Goal: Task Accomplishment & Management: Manage account settings

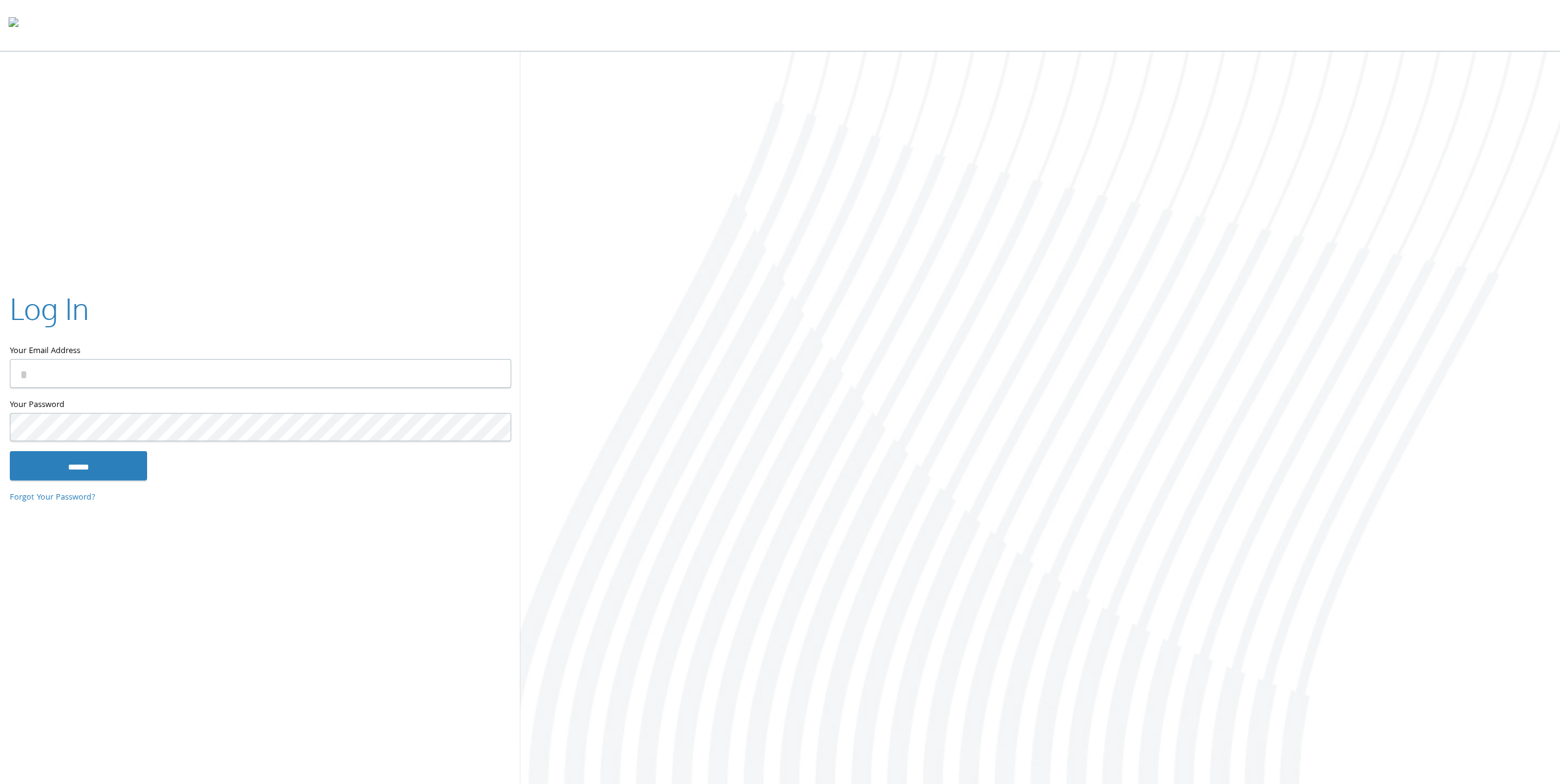
click at [154, 376] on input "Your Email Address" at bounding box center [260, 373] width 501 height 29
type input "**********"
click at [10, 451] on input "******" at bounding box center [78, 465] width 137 height 29
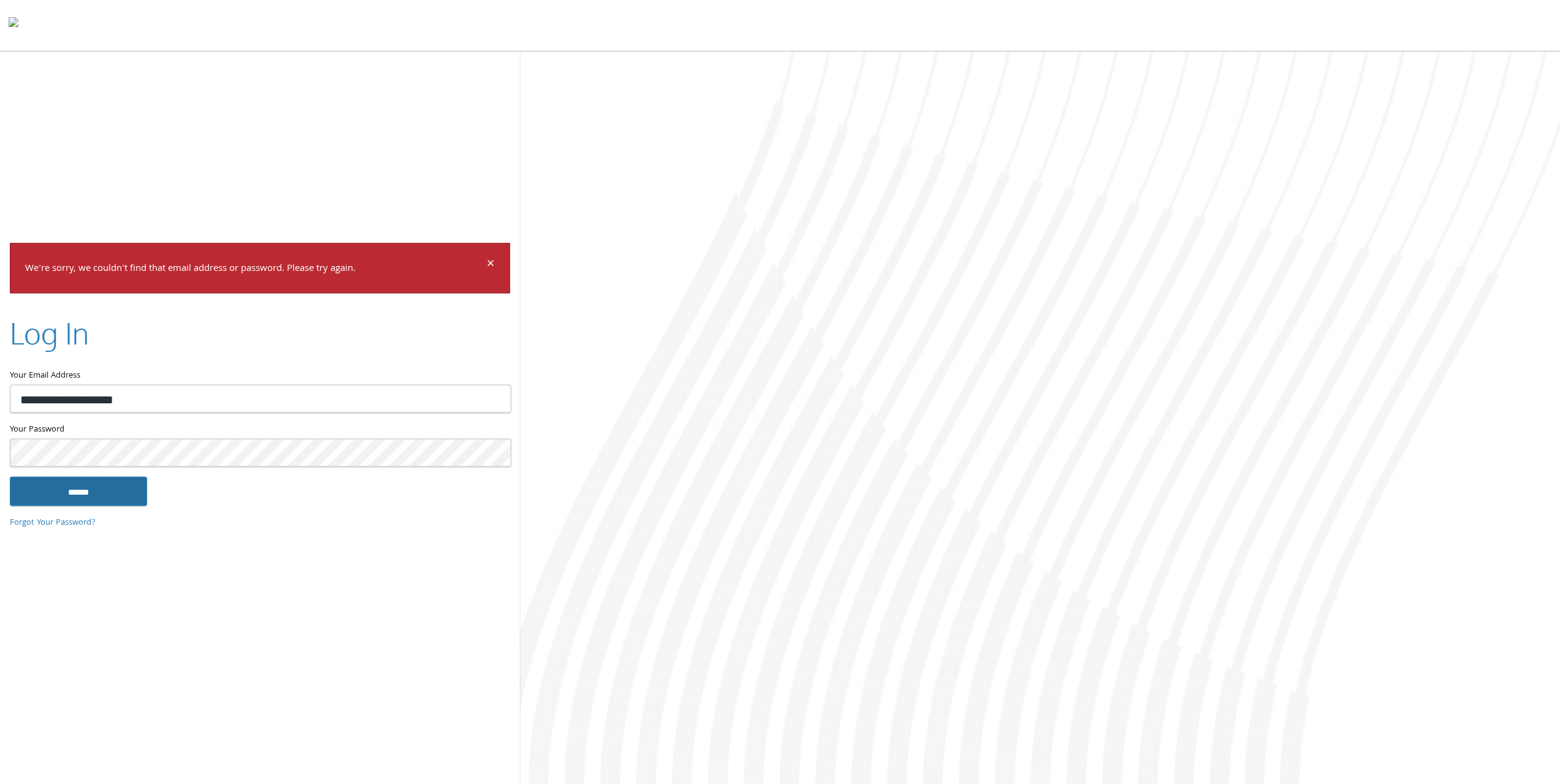
click at [136, 486] on input "******" at bounding box center [78, 491] width 137 height 29
